Goal: Ask a question

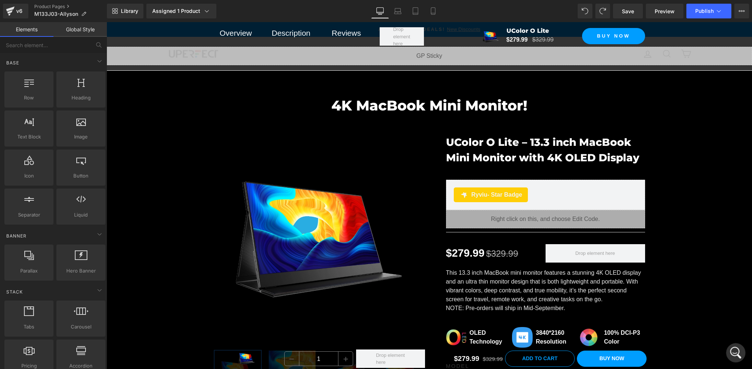
click at [732, 353] on icon "打开 Intercom Messenger" at bounding box center [734, 352] width 5 height 6
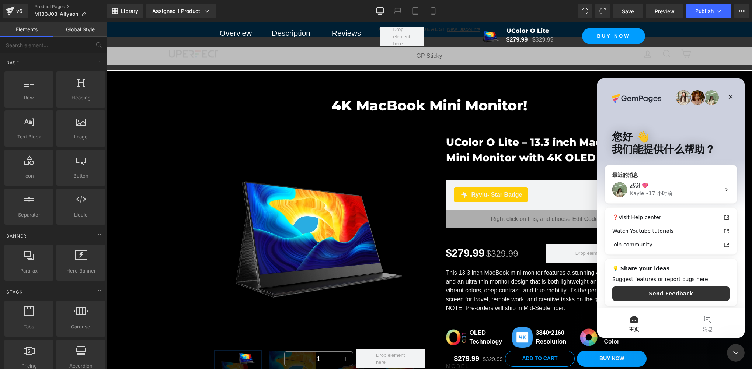
click at [672, 188] on div "感谢 💖" at bounding box center [675, 186] width 91 height 8
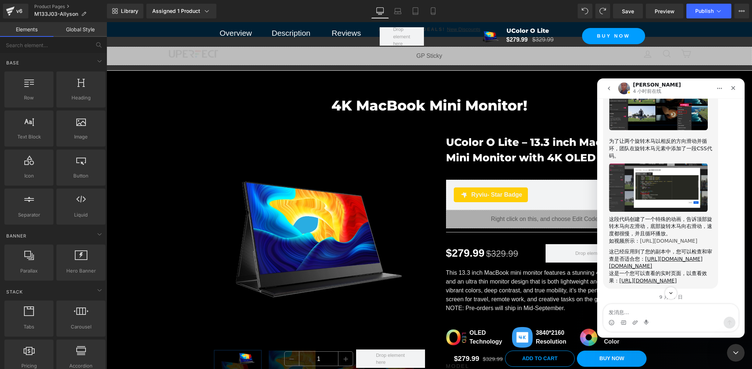
scroll to position [1838, 0]
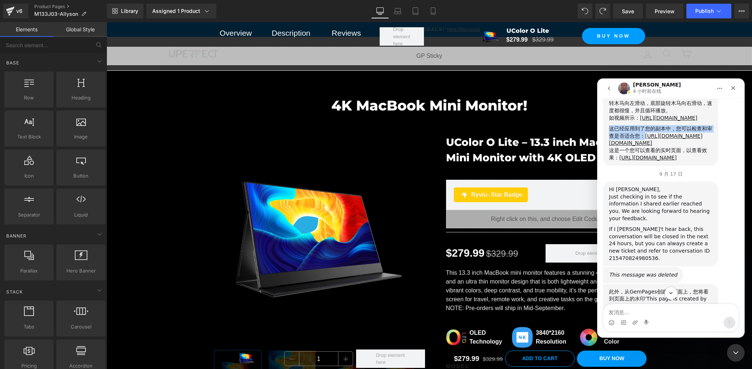
drag, startPoint x: 611, startPoint y: 224, endPoint x: 656, endPoint y: 229, distance: 45.2
click at [656, 147] on div "这已经应用到了您的副本中，您可以检查和审查是否适合您： [URL][DOMAIN_NAME][DOMAIN_NAME]" at bounding box center [660, 136] width 103 height 22
copy div "这已经应用到了您的副本中，您可以检查和审查是否适合您："
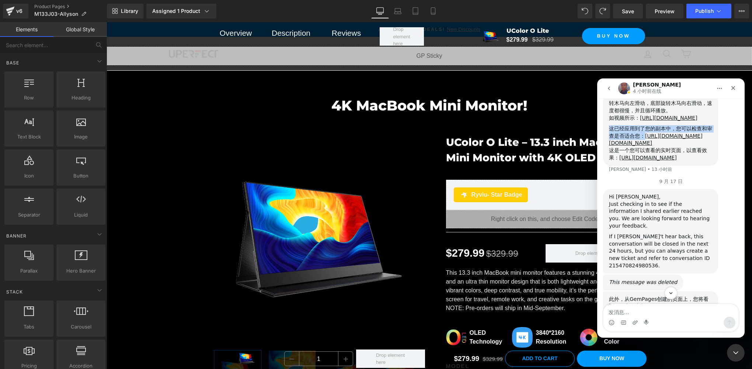
scroll to position [1961, 0]
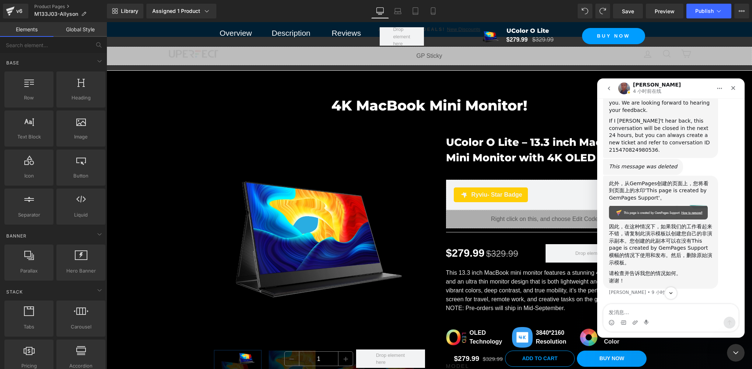
click at [641, 45] on link "[URL][DOMAIN_NAME]" at bounding box center [647, 42] width 57 height 6
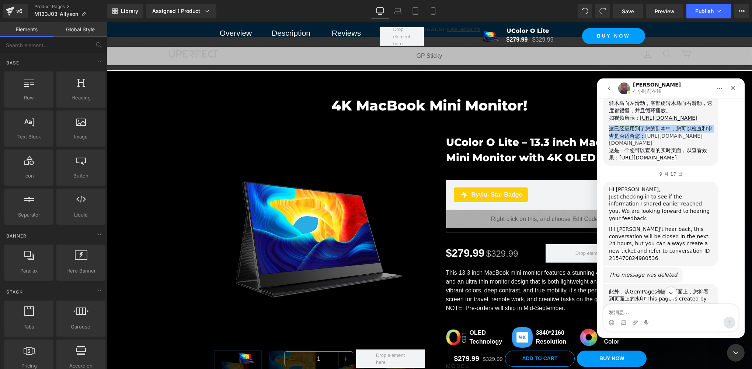
click at [647, 146] on link "[URL][DOMAIN_NAME][DOMAIN_NAME]" at bounding box center [656, 139] width 94 height 13
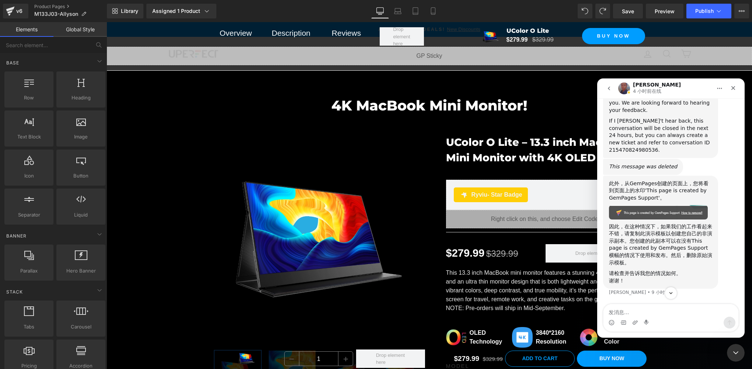
scroll to position [2091, 0]
click at [631, 309] on textarea "发消息..." at bounding box center [670, 310] width 135 height 13
type textarea "s"
type textarea "n"
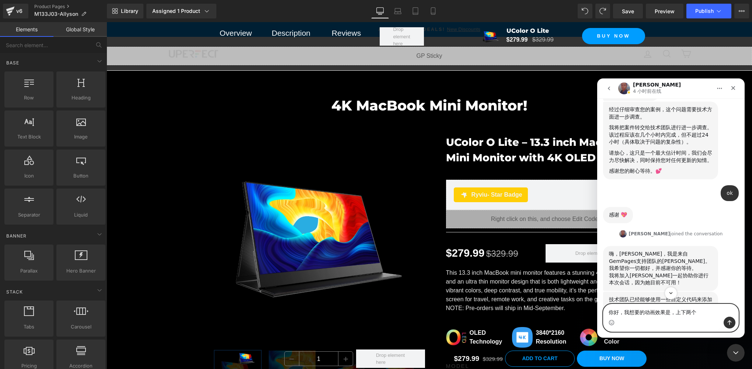
scroll to position [1354, 0]
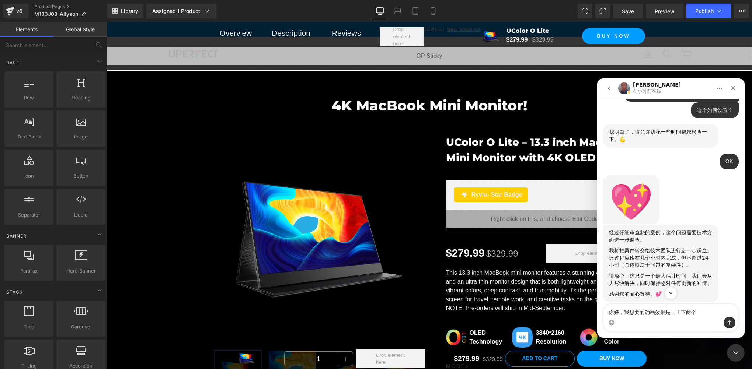
drag, startPoint x: 625, startPoint y: 144, endPoint x: 645, endPoint y: 143, distance: 20.3
click at [645, 101] on div "我想给这个图片模块做一个效果，上面的carousel图片从左到右慢慢滑动，循环播放，下面的carousel图片从右到左慢慢滑动，循环播放 UPERFECT •…" at bounding box center [681, 83] width 115 height 38
copy div "我想给这个图片模块做一个效果，上面的carouse"
click at [635, 97] on div "我想给这个图片模块做一个效果，上面的carousel图片从左到右慢慢滑动，循环播放，下面的carousel图片从右到左慢慢滑动，循环播放" at bounding box center [681, 82] width 103 height 29
drag, startPoint x: 627, startPoint y: 144, endPoint x: 648, endPoint y: 144, distance: 21.0
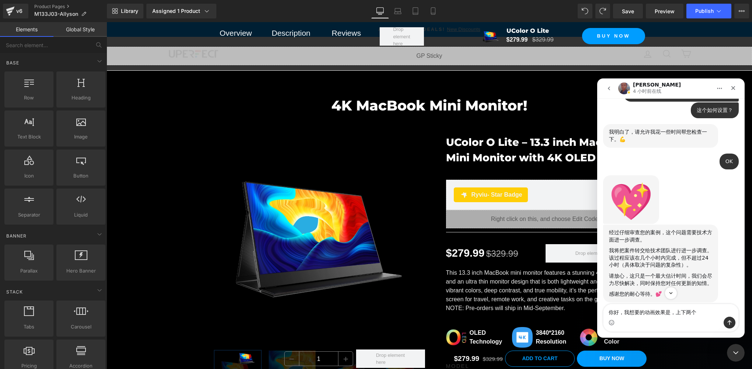
click at [648, 97] on div "我想给这个图片模块做一个效果，上面的carousel图片从左到右慢慢滑动，循环播放，下面的carousel图片从右到左慢慢滑动，循环播放" at bounding box center [681, 82] width 103 height 29
copy div "carousel"
click at [700, 313] on textarea "你好，我想要的动画效果是，上下两个" at bounding box center [670, 310] width 135 height 13
paste textarea "carousel"
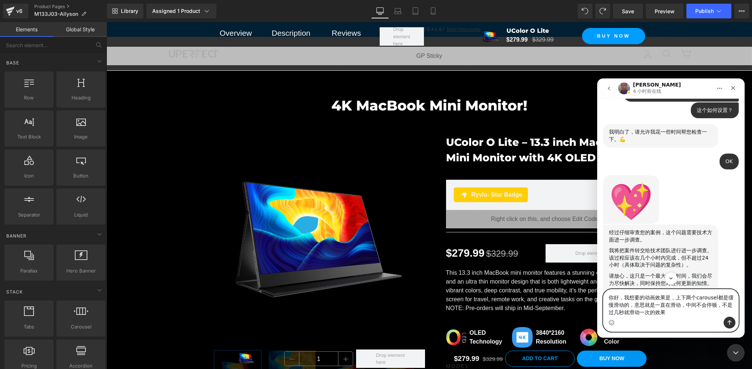
click at [637, 304] on textarea "你好，我想要的动画效果是，上下两个carousel都是缓慢滑动的，意思就是一直在滑动，中间不会停顿，不是过几秒就滑动一次的效果" at bounding box center [670, 303] width 135 height 27
click at [681, 314] on textarea "你好，我想要的动画效果是，上下两个carousel都是缓慢滑动的，意思就是一直在滑动，中间不会停顿，不是过几秒就滑动一次的效果" at bounding box center [670, 303] width 135 height 27
click at [675, 297] on textarea "你好，我想要的动画效果是，上下两个carousel都是缓慢滑动的，意思就是一直在滑动，中间不会停顿，不是过几秒就滑动一次的效果" at bounding box center [670, 303] width 135 height 27
type textarea "你好，我想要的动画效果是上下两个carousel都是缓慢滑动的，意思就是一直在滑动，中间不会停顿，不是过几秒就滑动一次的效果"
click at [679, 313] on textarea "你好，我想要的动画效果是上下两个carousel都是缓慢滑动的，意思就是一直在滑动，中间不会停顿，不是过几秒就滑动一次的效果" at bounding box center [670, 303] width 135 height 27
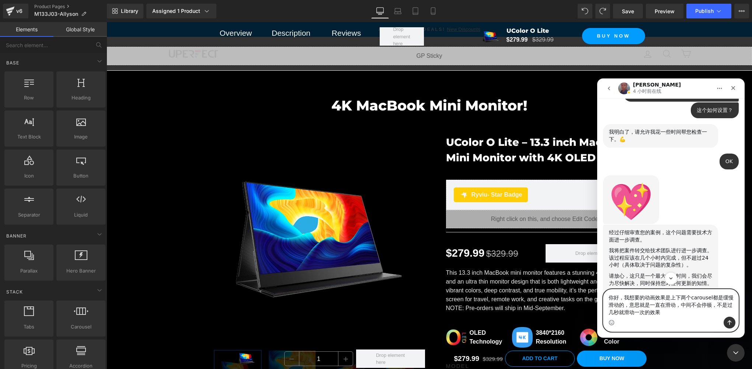
click at [645, 309] on textarea "你好，我想要的动画效果是上下两个carousel都是缓慢滑动的，意思就是一直在滑动，中间不会停顿，不是过几秒就滑动一次的效果" at bounding box center [670, 303] width 135 height 27
click at [671, 313] on textarea "你好，我想要的动画效果是上下两个carousel都是缓慢滑动的，意思就是一直在滑动，中间不会停顿，不是过几秒就滑动一次的效果" at bounding box center [670, 303] width 135 height 27
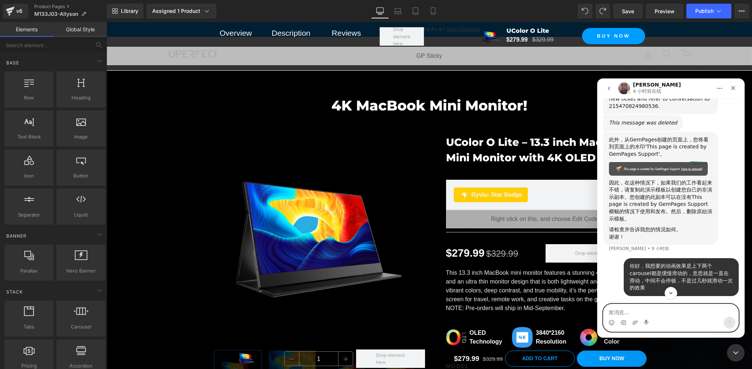
scroll to position [2128, 0]
click at [740, 352] on div "关闭 Intercom Messenger" at bounding box center [735, 352] width 18 height 18
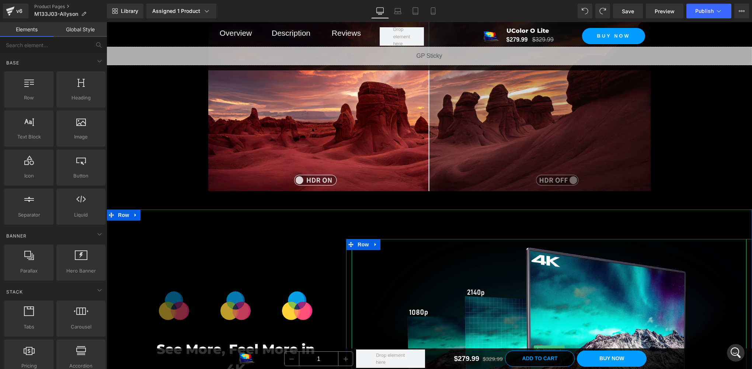
scroll to position [1966, 0]
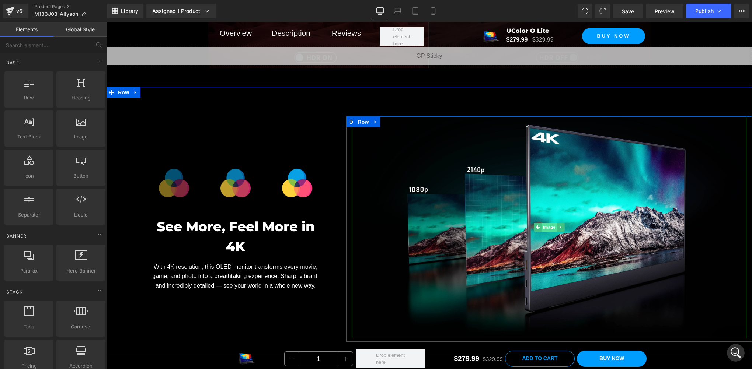
click at [545, 225] on span "Image" at bounding box center [548, 227] width 15 height 9
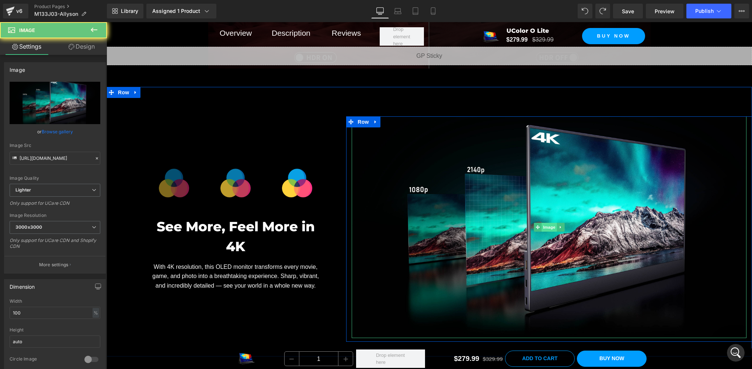
click at [545, 225] on span "Image" at bounding box center [548, 227] width 15 height 9
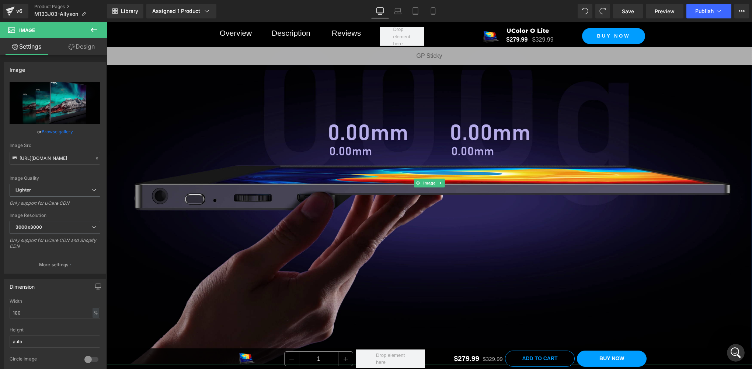
scroll to position [2703, 0]
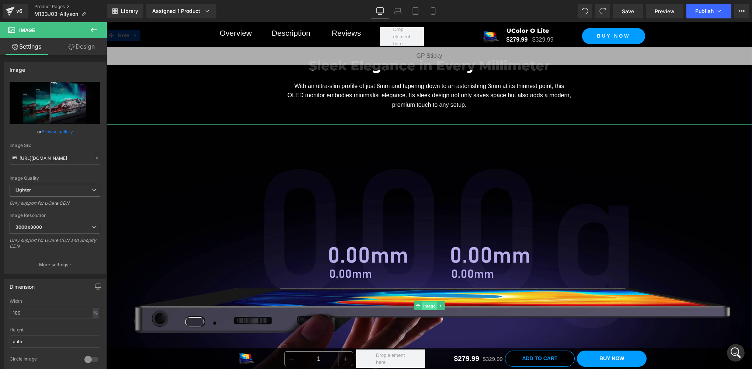
click at [425, 305] on span "Image" at bounding box center [429, 306] width 15 height 9
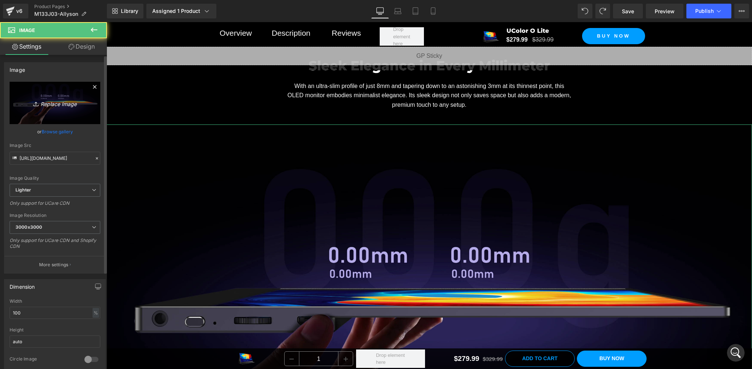
click at [48, 114] on link "Replace Image" at bounding box center [55, 103] width 91 height 42
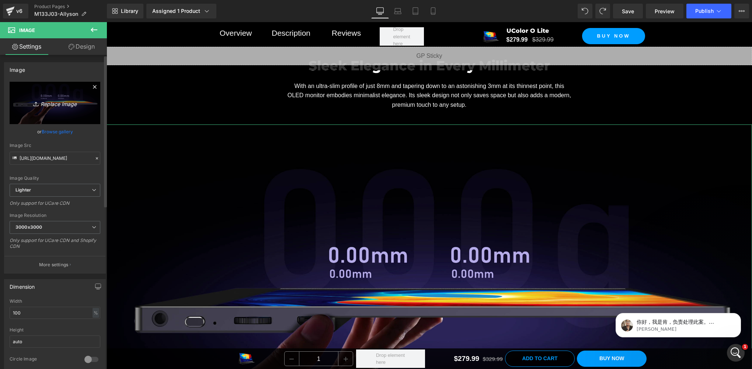
scroll to position [2192, 0]
